Goal: Transaction & Acquisition: Purchase product/service

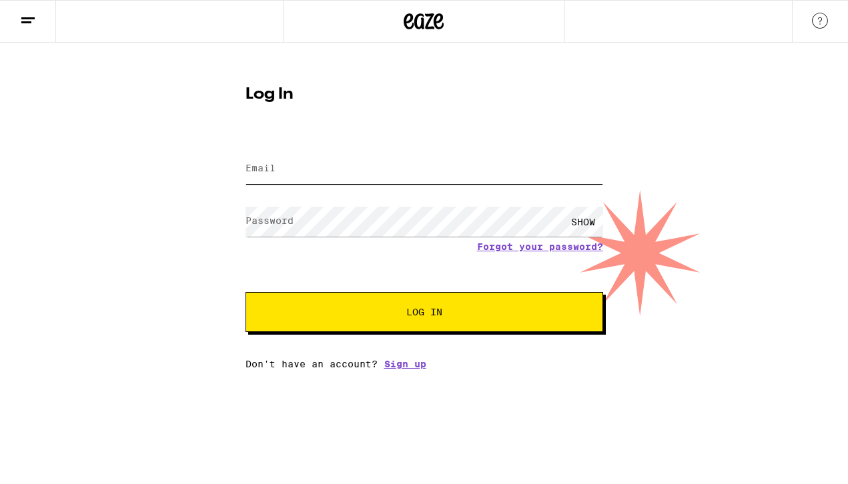
click at [320, 162] on input "Email" at bounding box center [423, 169] width 357 height 30
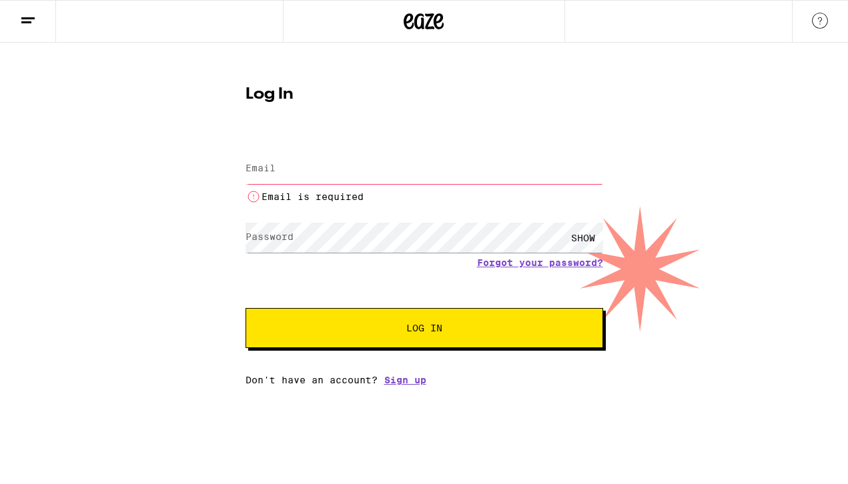
type input "[EMAIL_ADDRESS][DOMAIN_NAME]"
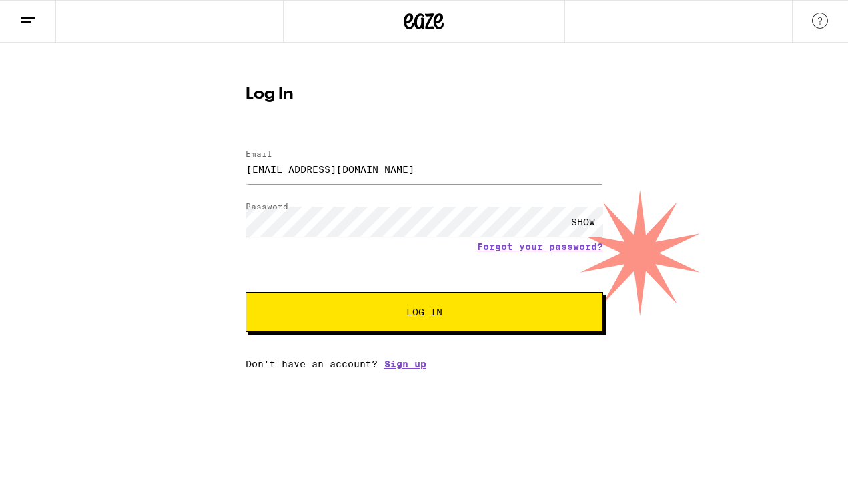
click at [393, 309] on span "Log In" at bounding box center [423, 311] width 249 height 9
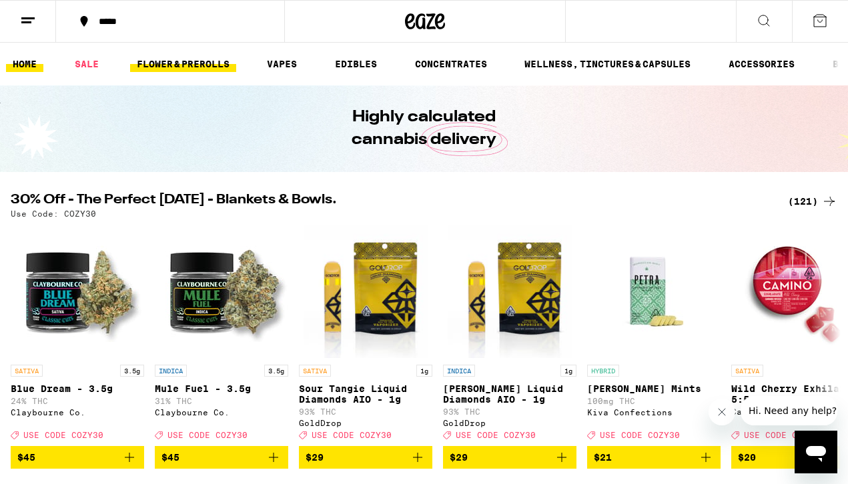
click at [181, 71] on link "FLOWER & PREROLLS" at bounding box center [183, 64] width 106 height 16
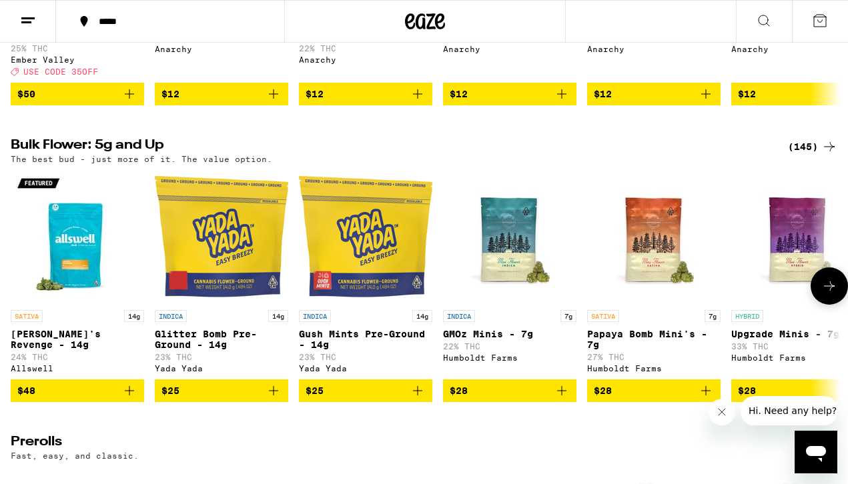
scroll to position [363, 0]
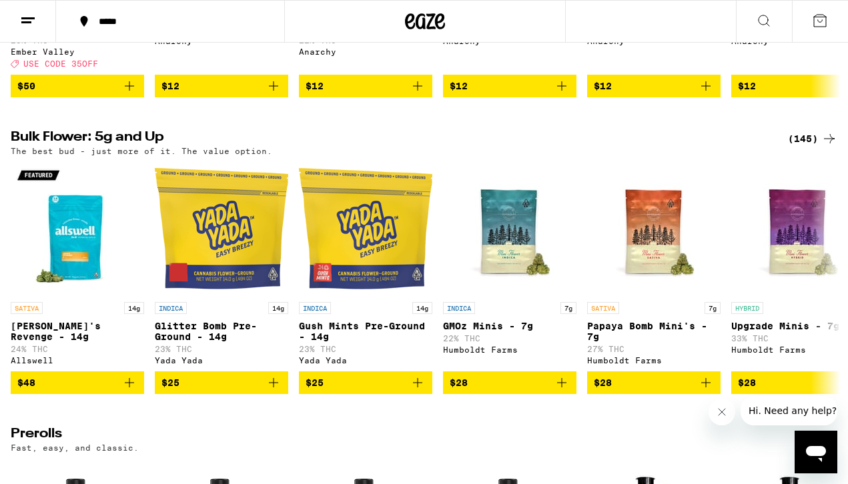
click at [806, 147] on div "(145)" at bounding box center [812, 139] width 49 height 16
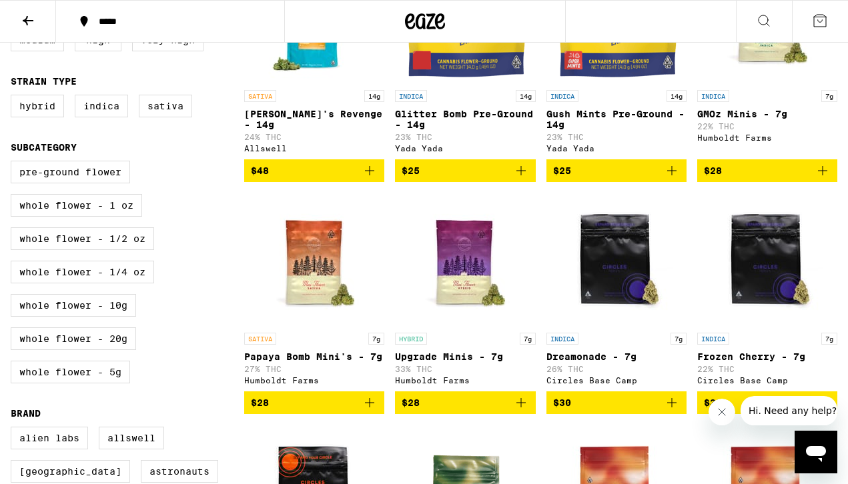
scroll to position [248, 0]
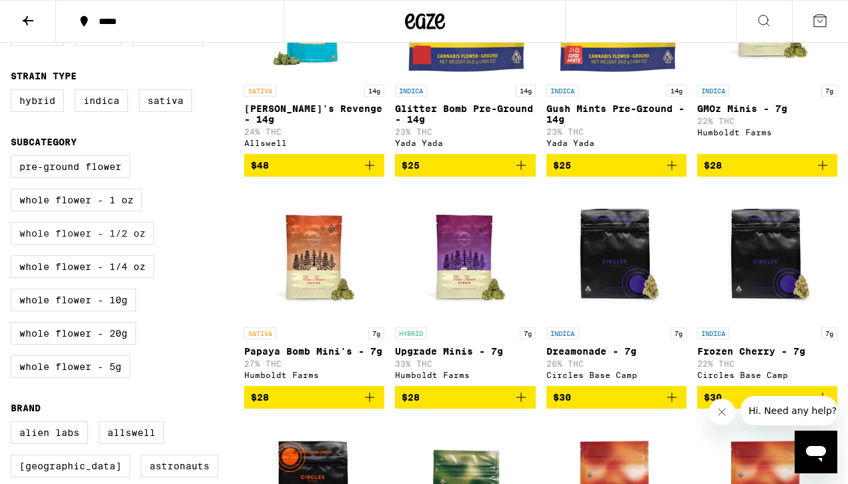
click at [114, 245] on label "Whole Flower - 1/2 oz" at bounding box center [82, 233] width 143 height 23
click at [14, 158] on input "Whole Flower - 1/2 oz" at bounding box center [13, 157] width 1 height 1
checkbox input "true"
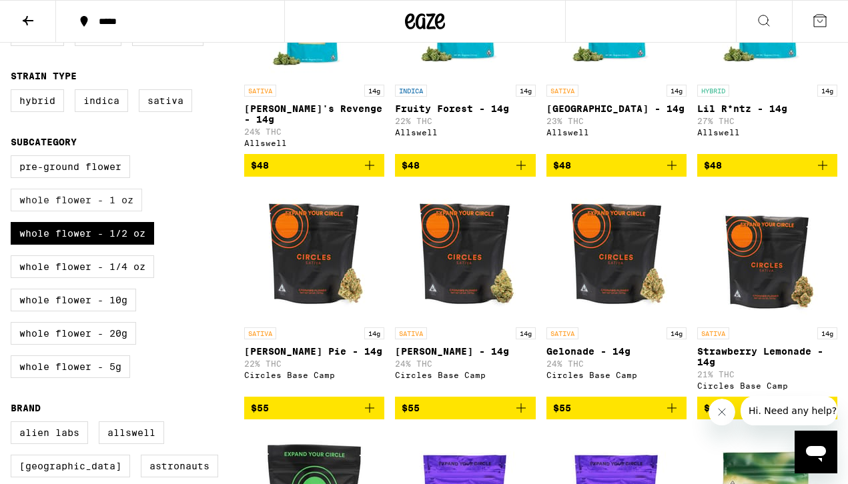
click at [109, 211] on label "Whole Flower - 1 oz" at bounding box center [76, 200] width 131 height 23
click at [14, 158] on input "Whole Flower - 1 oz" at bounding box center [13, 157] width 1 height 1
checkbox input "true"
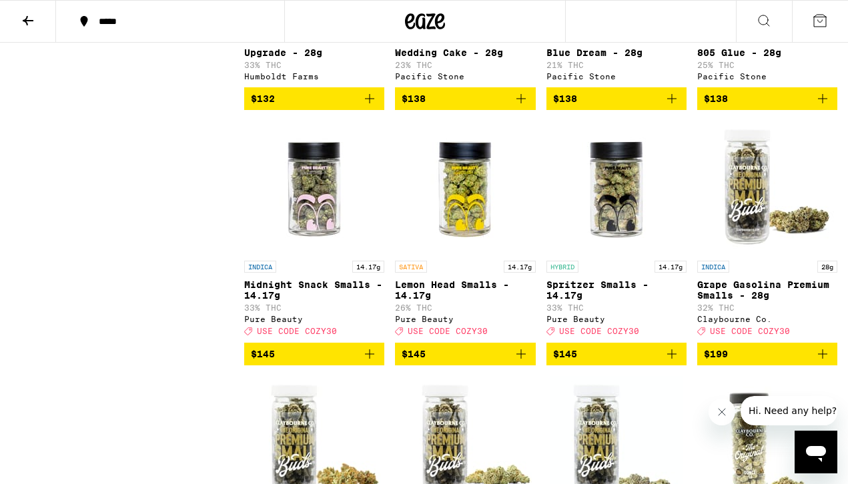
scroll to position [3976, 0]
